Goal: Transaction & Acquisition: Purchase product/service

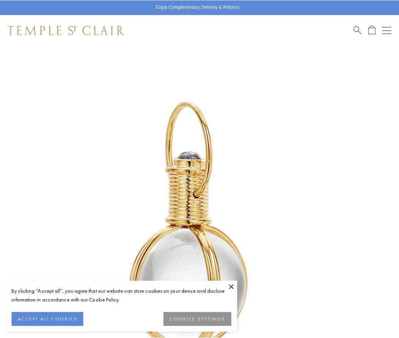
scroll to position [197, 0]
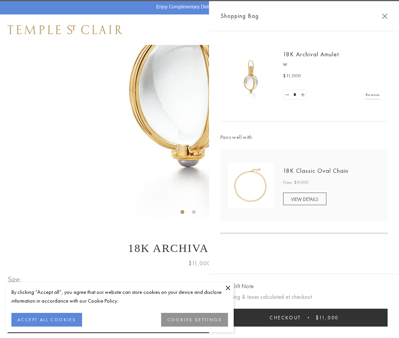
click at [304, 317] on button "Checkout $11,000" at bounding box center [303, 317] width 167 height 18
